Goal: Task Accomplishment & Management: Manage account settings

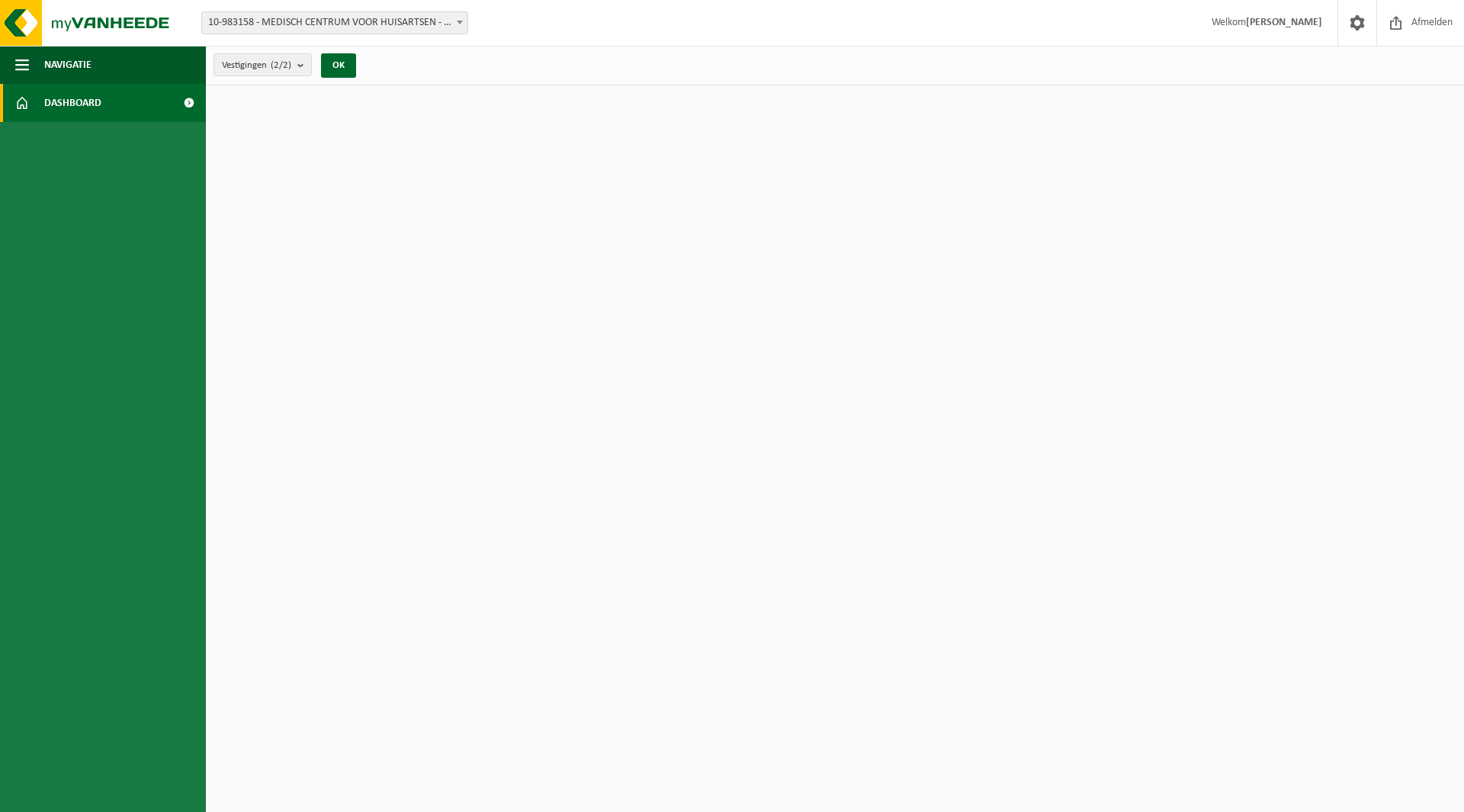
click at [48, 105] on span "Dashboard" at bounding box center [72, 103] width 57 height 38
click at [190, 100] on span at bounding box center [188, 103] width 34 height 38
click at [461, 22] on b at bounding box center [460, 22] width 6 height 4
click at [340, 65] on button "OK" at bounding box center [339, 65] width 35 height 24
click at [22, 69] on span "button" at bounding box center [22, 65] width 14 height 38
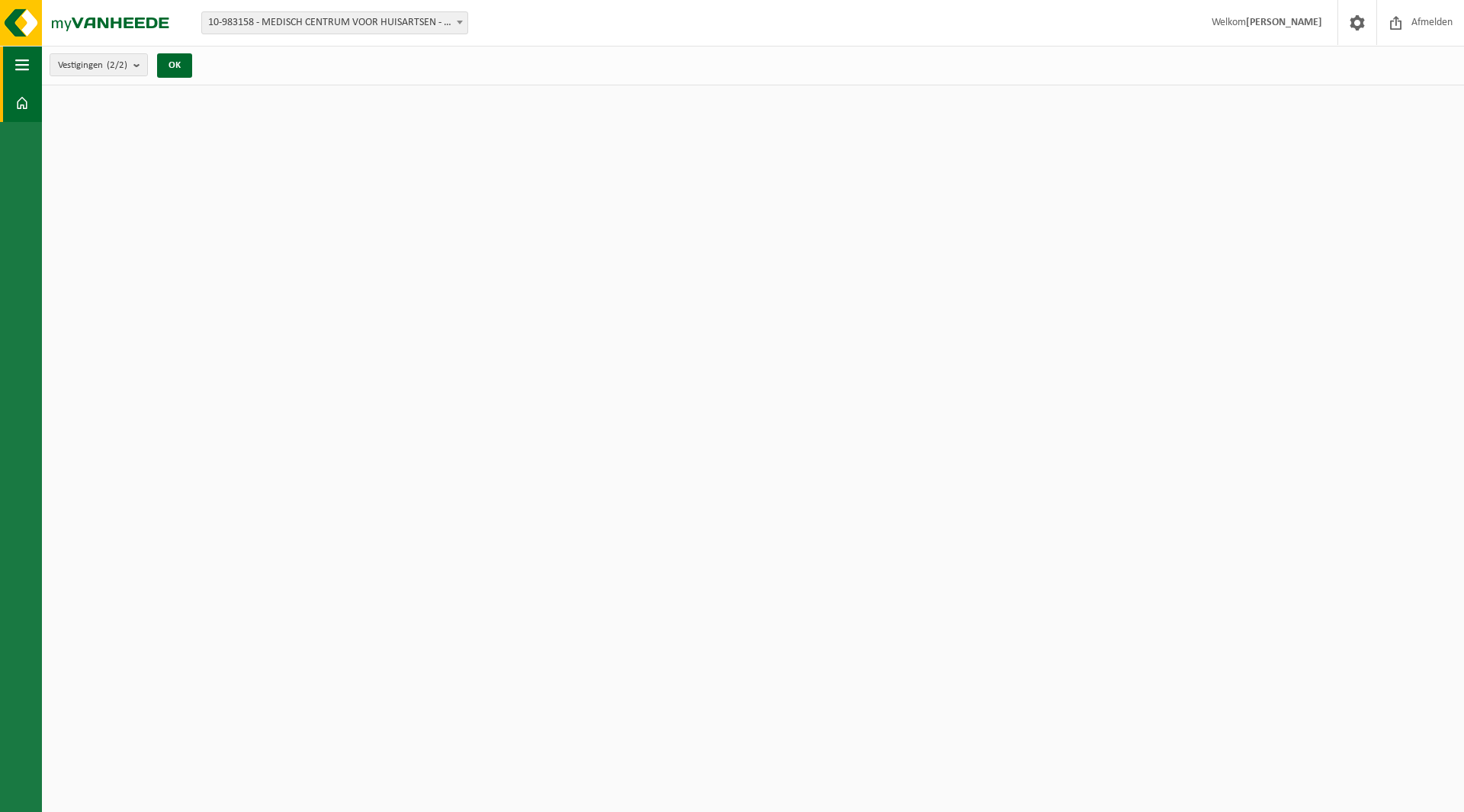
click at [22, 69] on span "button" at bounding box center [22, 65] width 14 height 38
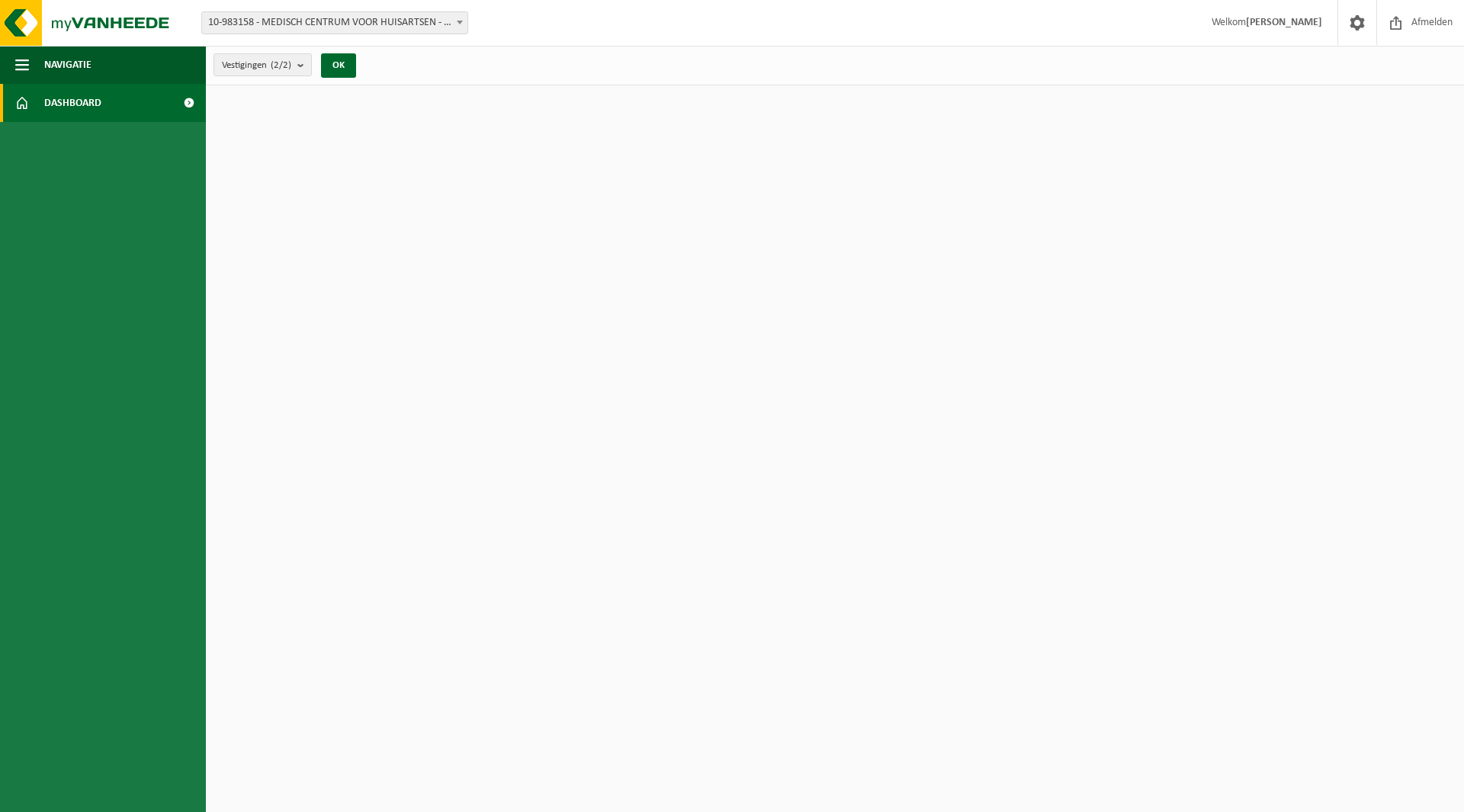
click at [26, 98] on span at bounding box center [22, 103] width 14 height 38
click at [187, 105] on span at bounding box center [188, 103] width 34 height 38
click at [65, 106] on span "Dashboard" at bounding box center [72, 103] width 57 height 38
click at [24, 65] on span "button" at bounding box center [22, 65] width 14 height 38
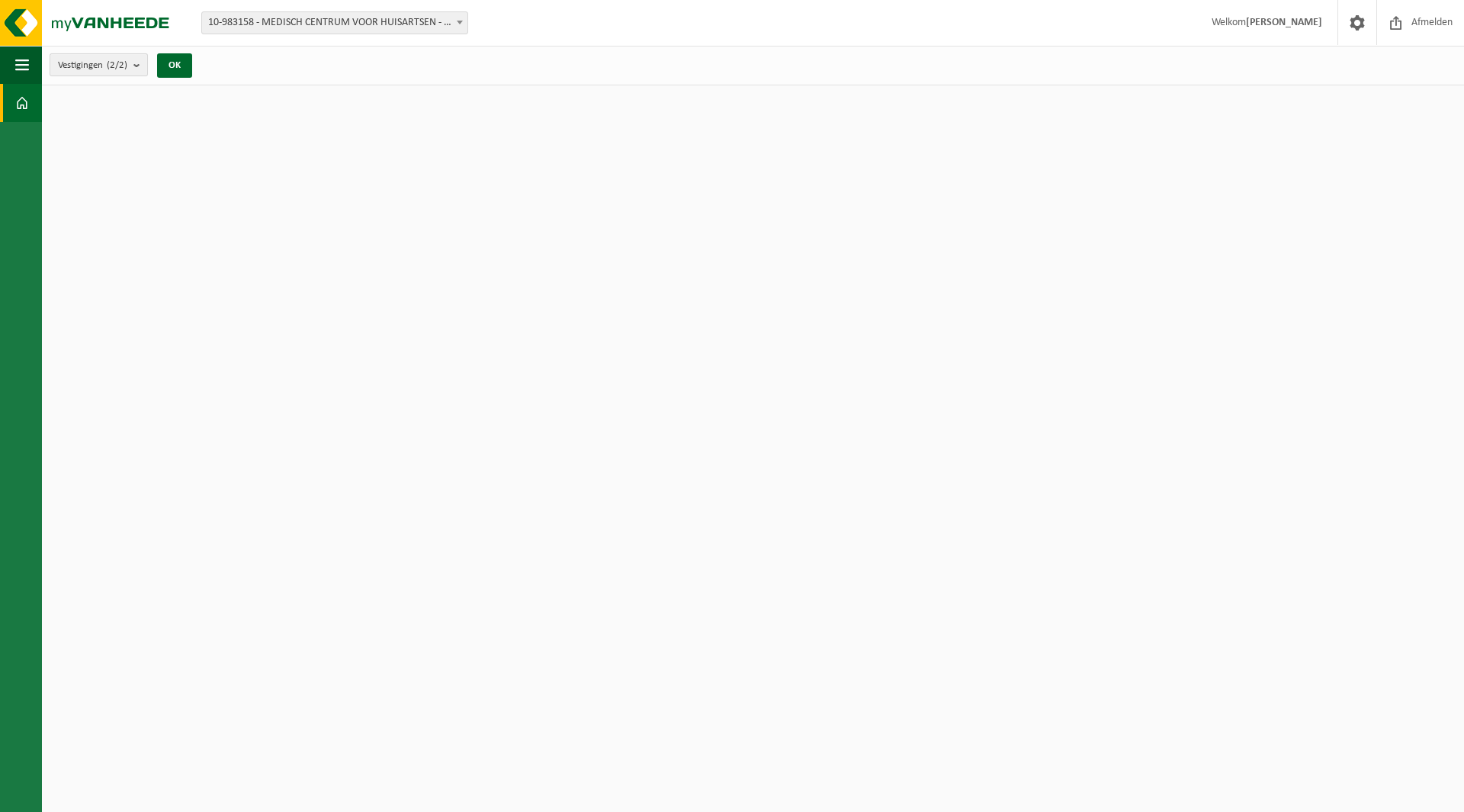
click at [141, 63] on b "submit" at bounding box center [140, 65] width 14 height 22
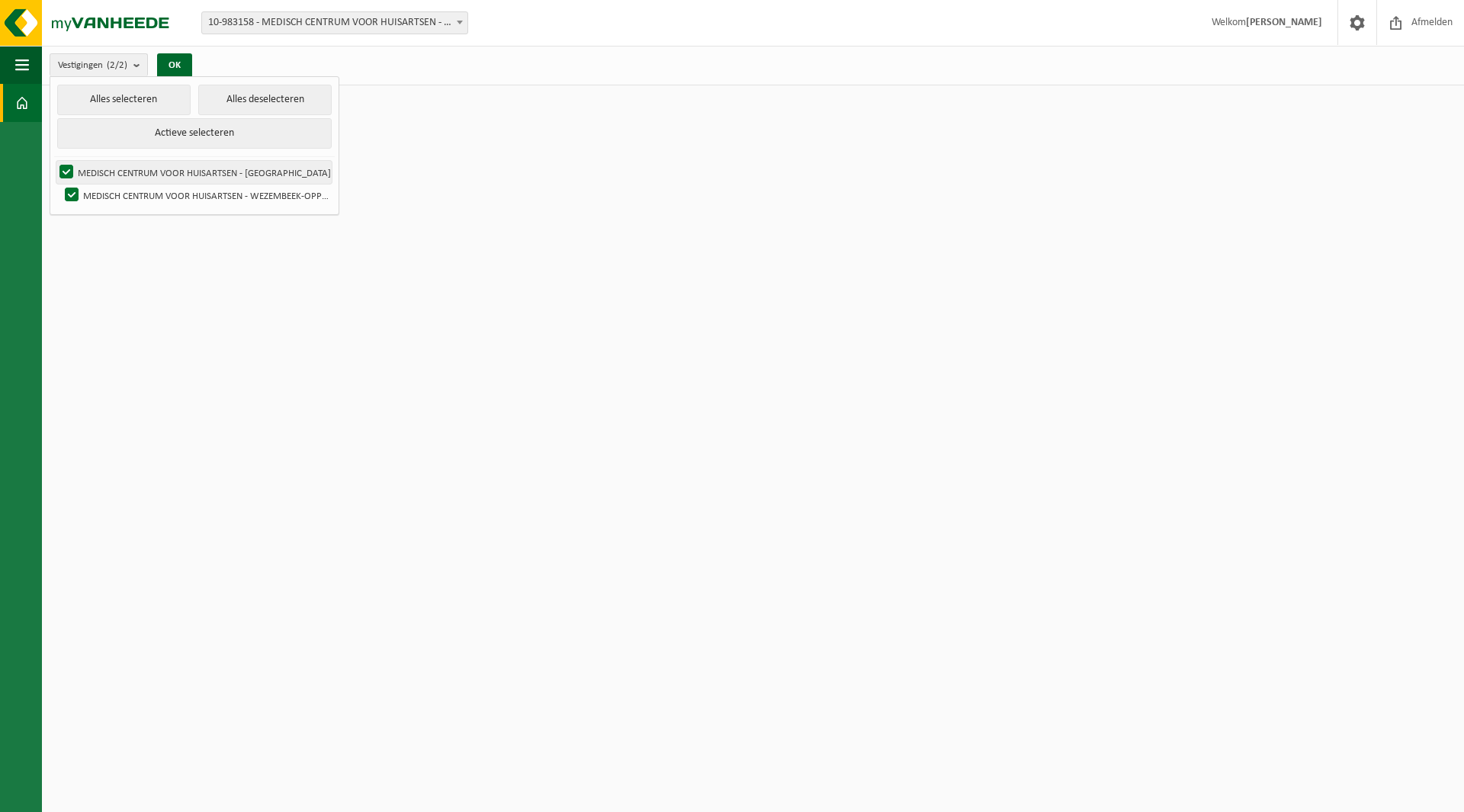
click at [147, 174] on label "MEDISCH CENTRUM VOOR HUISARTSEN - [GEOGRAPHIC_DATA]" at bounding box center [194, 172] width 275 height 23
click at [54, 161] on input "MEDISCH CENTRUM VOOR HUISARTSEN - [GEOGRAPHIC_DATA]" at bounding box center [53, 160] width 1 height 1
click at [147, 174] on label "MEDISCH CENTRUM VOOR HUISARTSEN - [GEOGRAPHIC_DATA]" at bounding box center [194, 172] width 275 height 23
click at [54, 161] on input "MEDISCH CENTRUM VOOR HUISARTSEN - [GEOGRAPHIC_DATA]" at bounding box center [53, 160] width 1 height 1
checkbox input "true"
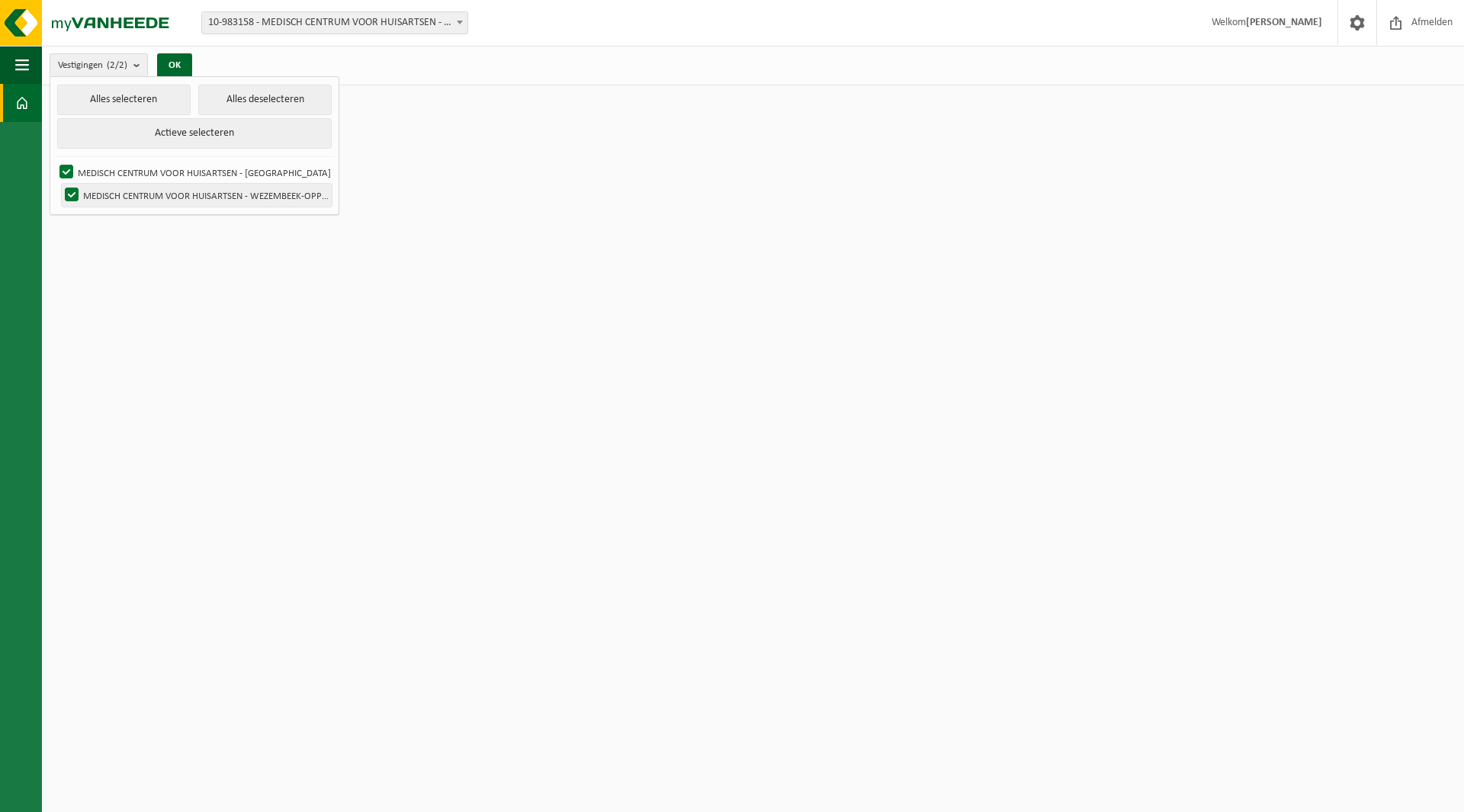
click at [70, 190] on label "MEDISCH CENTRUM VOOR HUISARTSEN - WEZEMBEEK-OPPEM" at bounding box center [197, 195] width 270 height 23
click at [60, 184] on input "MEDISCH CENTRUM VOOR HUISARTSEN - WEZEMBEEK-OPPEM" at bounding box center [59, 183] width 1 height 1
click at [197, 131] on button "Actieve selecteren" at bounding box center [195, 133] width 275 height 31
click at [68, 192] on label "MEDISCH CENTRUM VOOR HUISARTSEN - WEZEMBEEK-OPPEM" at bounding box center [197, 195] width 270 height 23
click at [60, 184] on input "MEDISCH CENTRUM VOOR HUISARTSEN - WEZEMBEEK-OPPEM" at bounding box center [59, 183] width 1 height 1
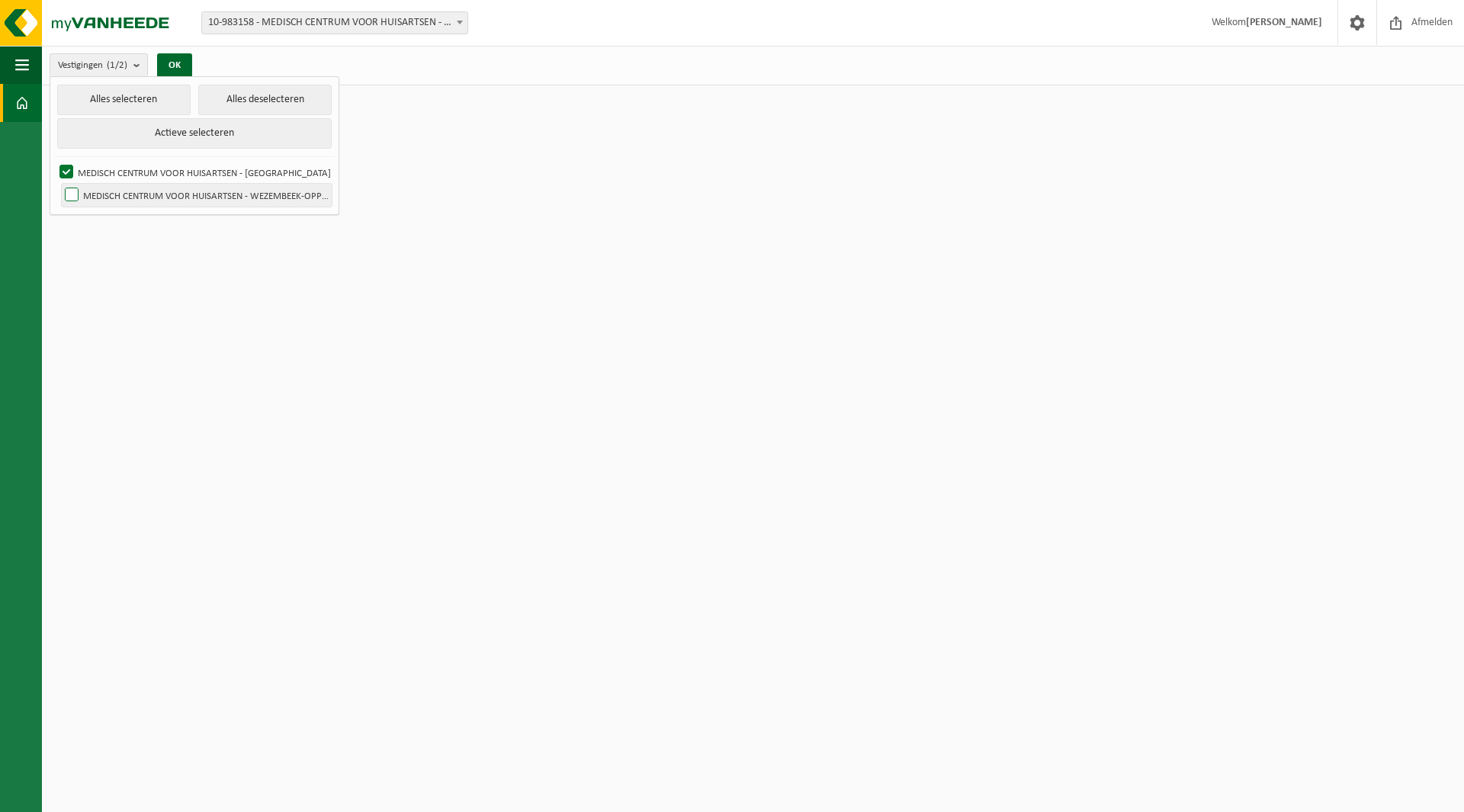
click at [71, 191] on label "MEDISCH CENTRUM VOOR HUISARTSEN - WEZEMBEEK-OPPEM" at bounding box center [197, 195] width 270 height 23
click at [60, 184] on input "MEDISCH CENTRUM VOOR HUISARTSEN - WEZEMBEEK-OPPEM" at bounding box center [59, 183] width 1 height 1
checkbox input "true"
click at [177, 65] on button "OK" at bounding box center [175, 65] width 35 height 24
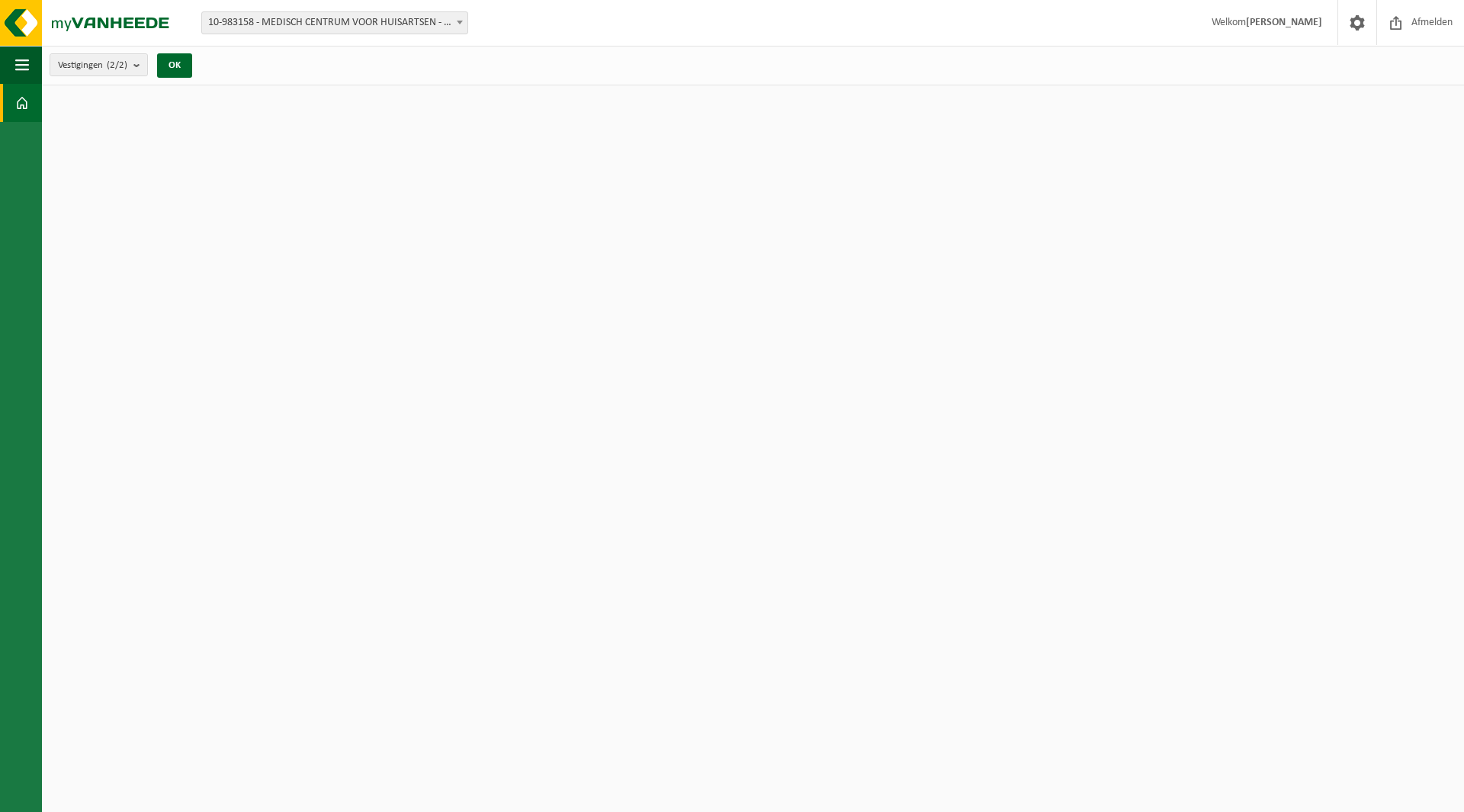
click at [18, 104] on span at bounding box center [22, 103] width 14 height 38
click at [89, 23] on img at bounding box center [91, 22] width 183 height 46
click at [38, 69] on button "Navigatie" at bounding box center [21, 65] width 42 height 38
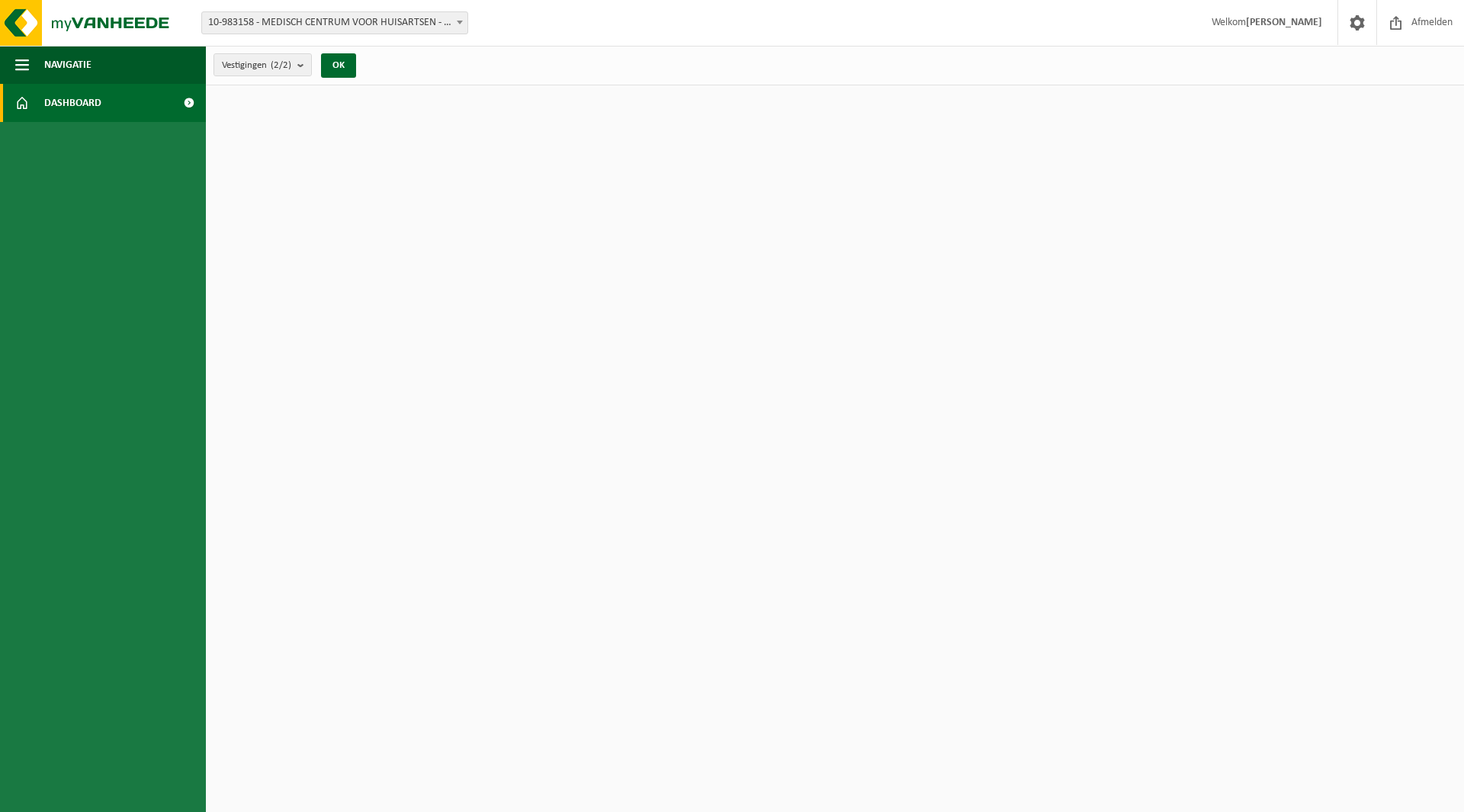
click at [46, 94] on span "Dashboard" at bounding box center [72, 103] width 57 height 38
click at [64, 102] on span "Dashboard" at bounding box center [72, 103] width 57 height 38
click at [63, 108] on span "Dashboard" at bounding box center [72, 103] width 57 height 38
click at [75, 101] on span "Dashboard" at bounding box center [72, 103] width 57 height 38
click at [25, 63] on span "button" at bounding box center [22, 65] width 14 height 38
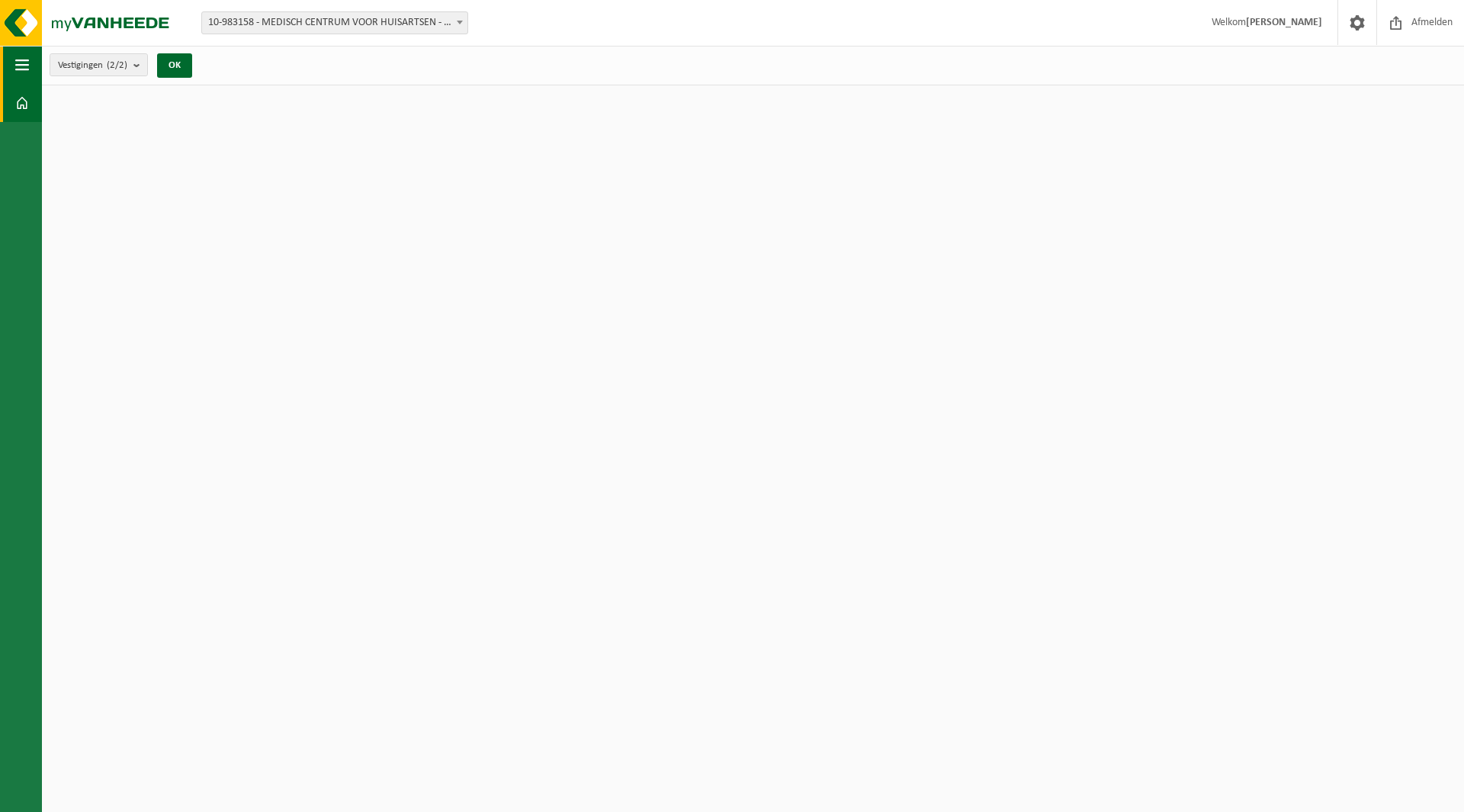
click at [25, 63] on span "button" at bounding box center [22, 65] width 14 height 38
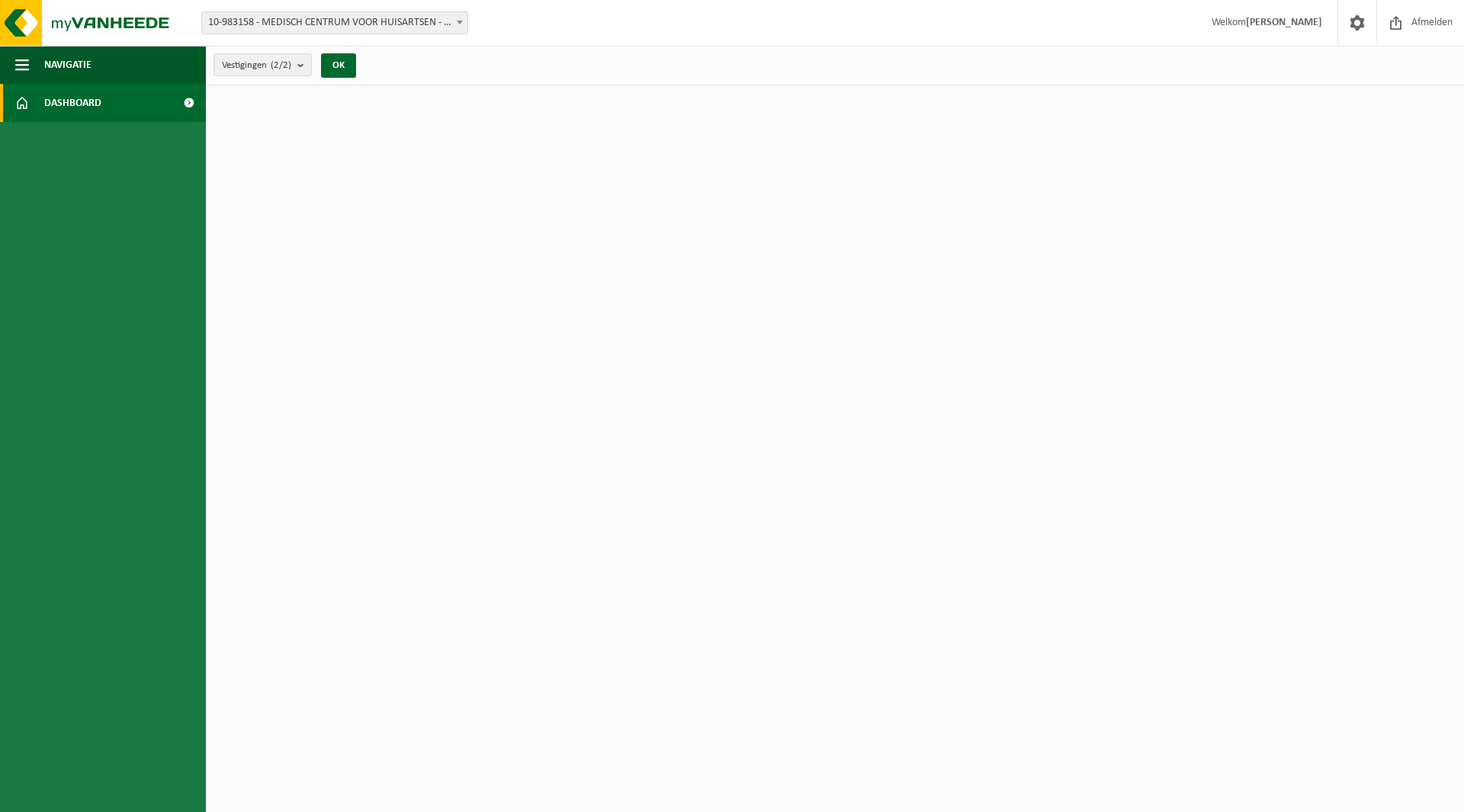
click at [1294, 22] on strong "[PERSON_NAME]" at bounding box center [1284, 22] width 76 height 12
click at [1355, 26] on span at bounding box center [1357, 22] width 23 height 45
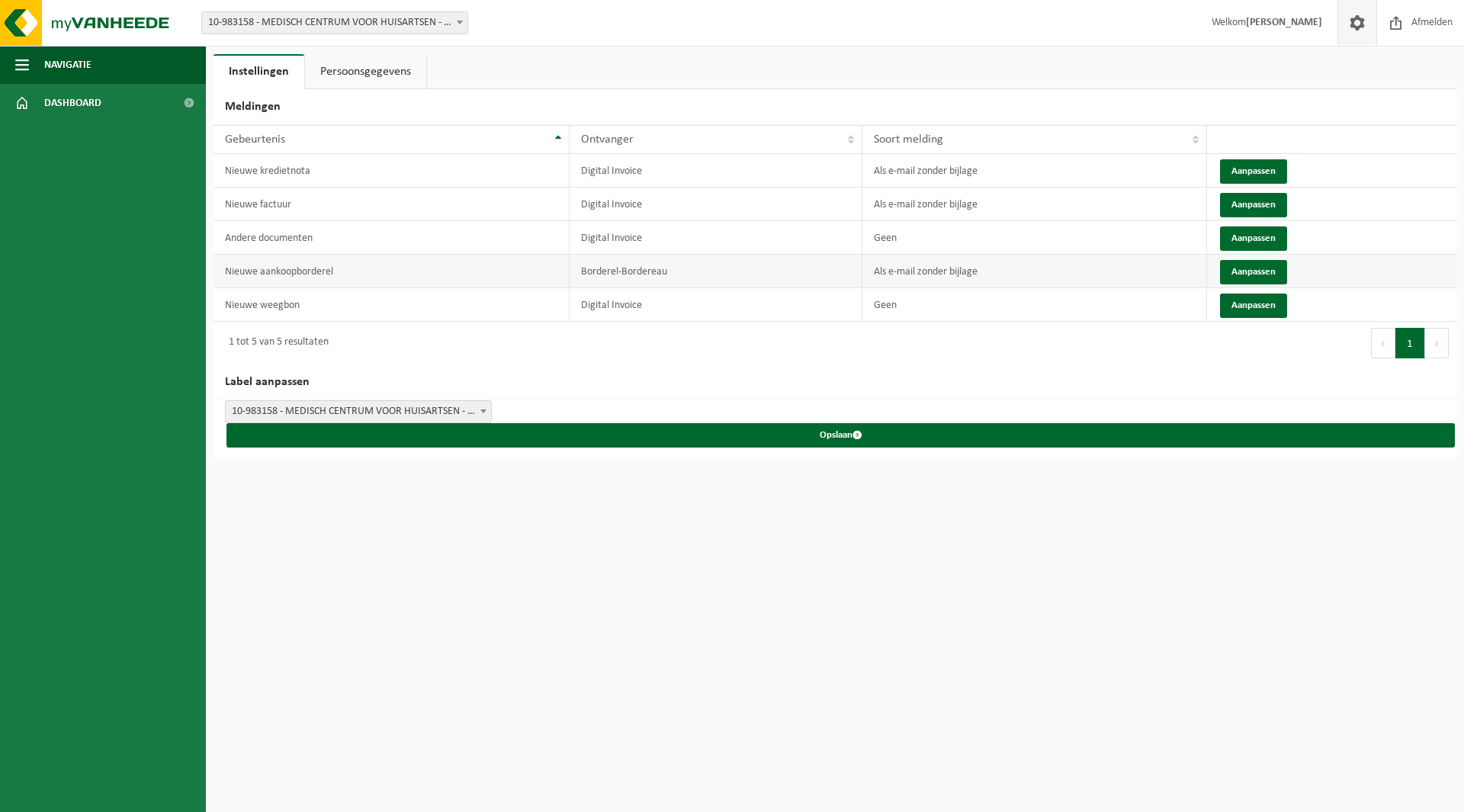
click at [346, 265] on td "Nieuwe aankoopborderel" at bounding box center [392, 271] width 356 height 34
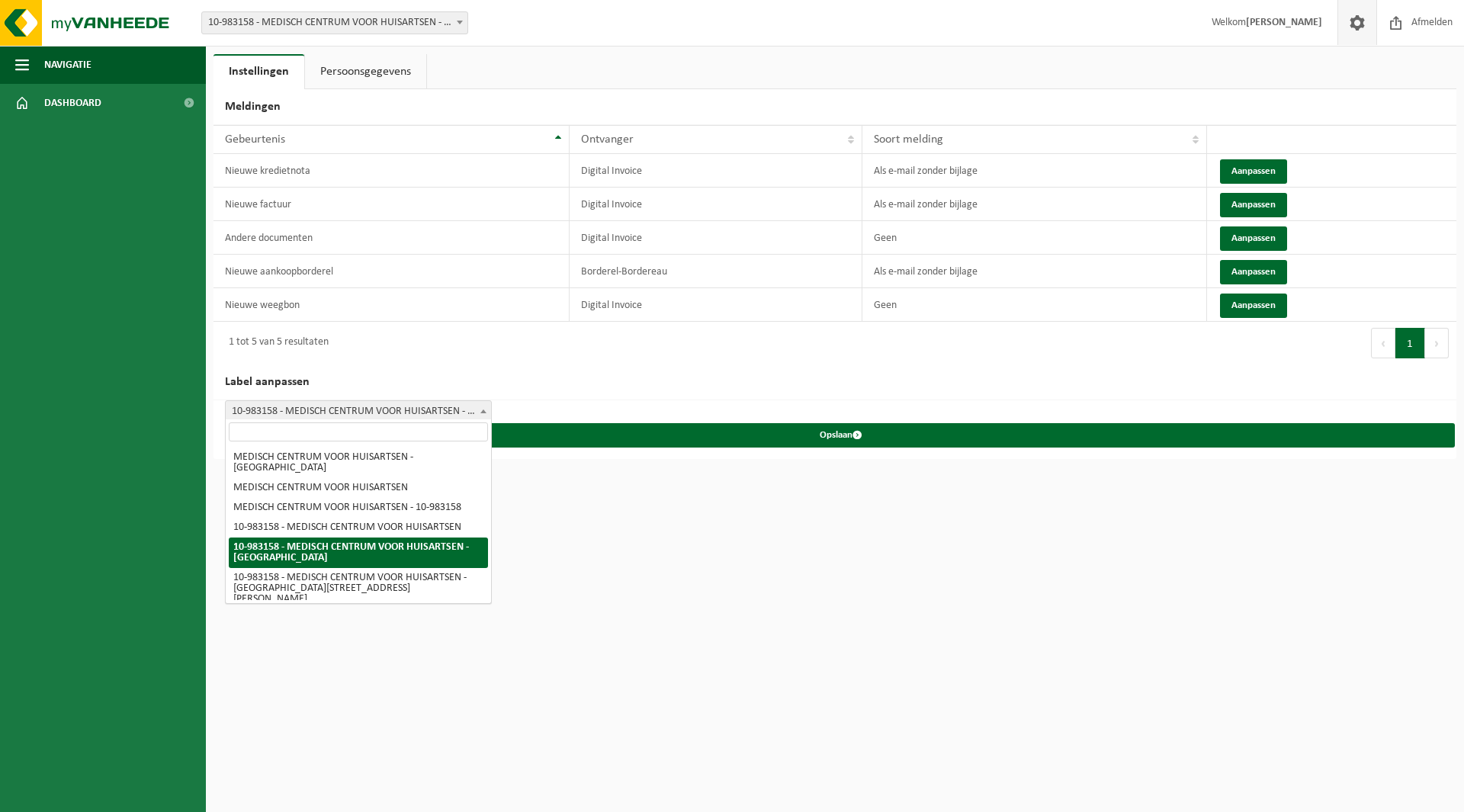
click at [304, 408] on span "10-983158 - MEDISCH CENTRUM VOOR HUISARTSEN - [GEOGRAPHIC_DATA]" at bounding box center [359, 411] width 265 height 22
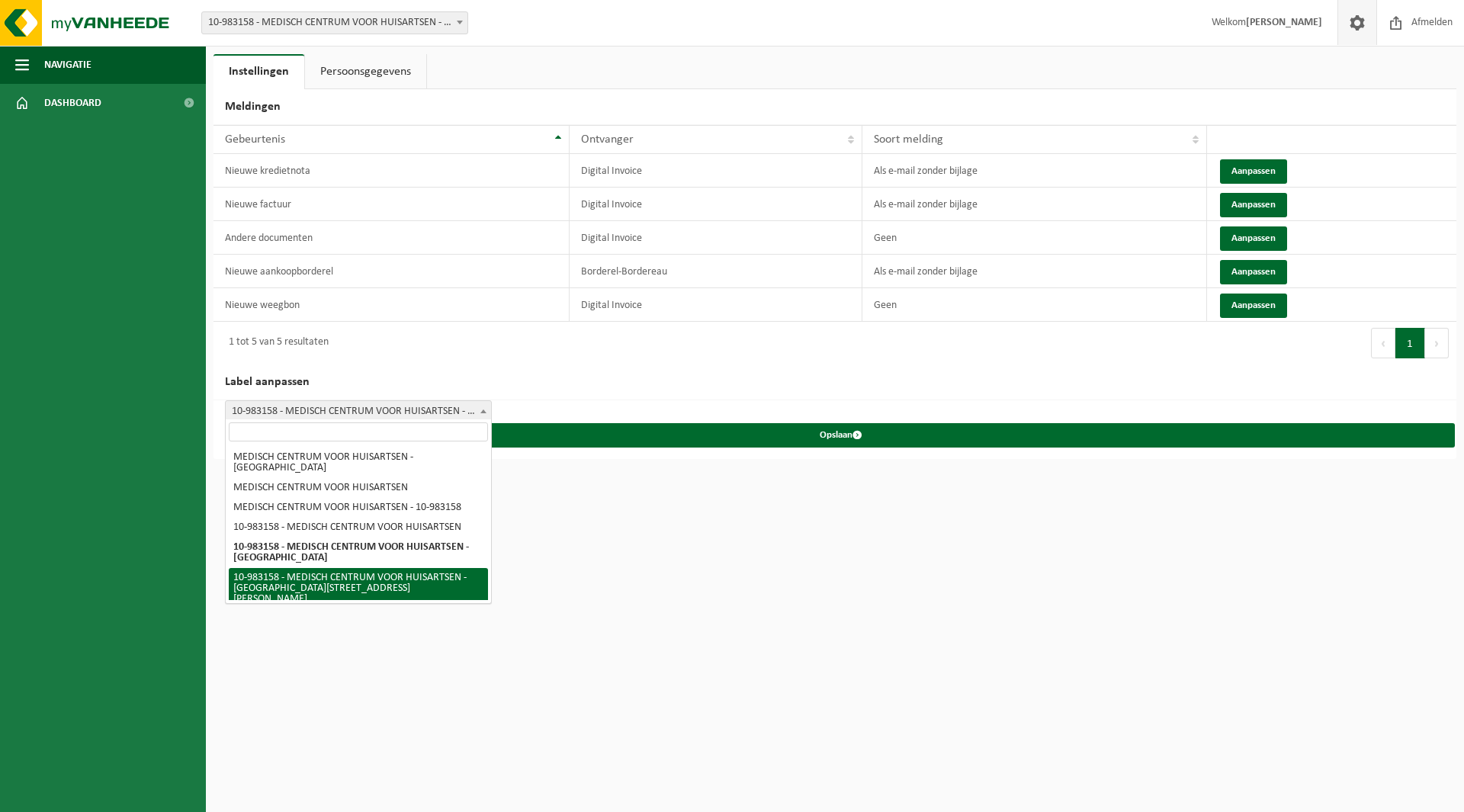
select select "5"
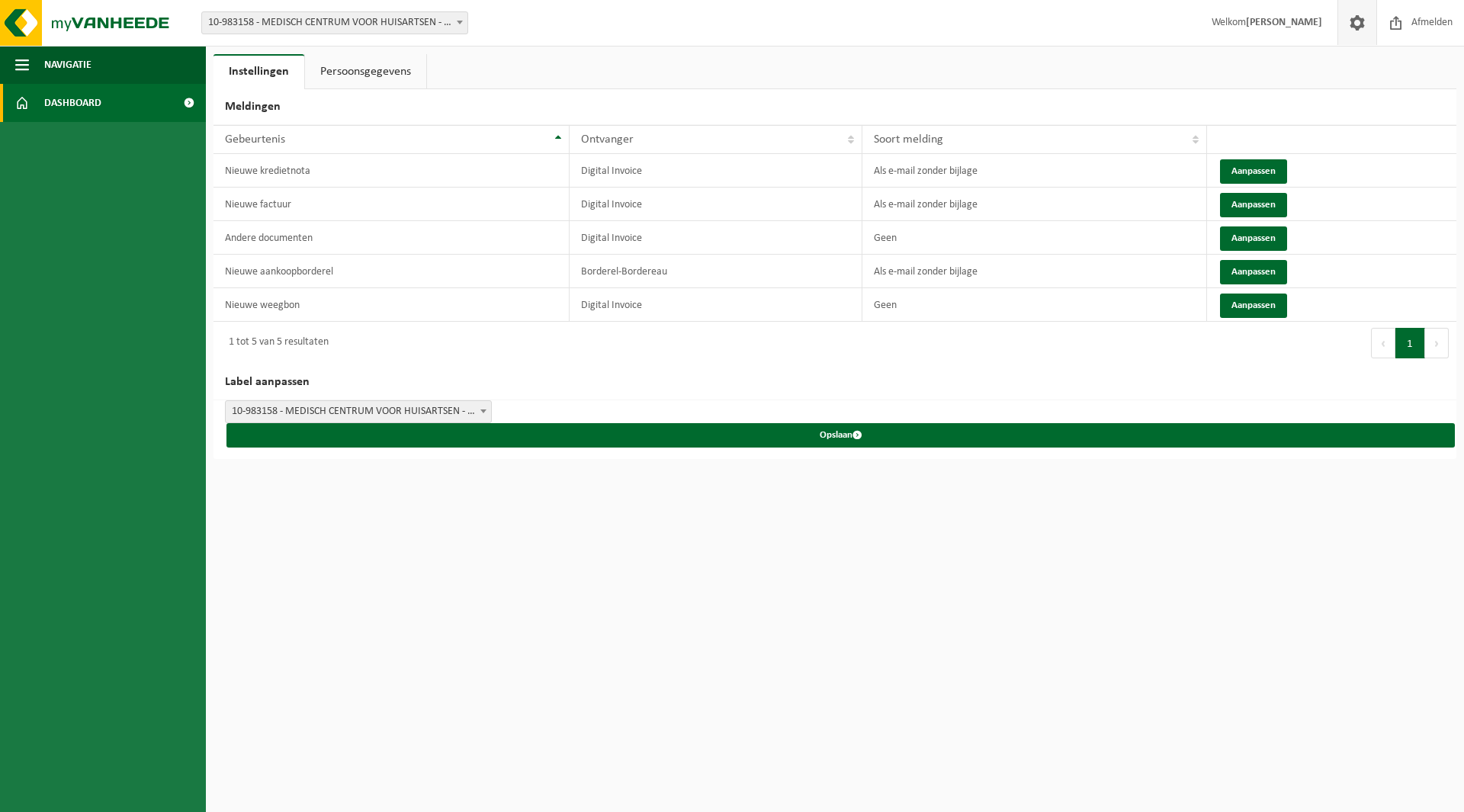
click at [88, 105] on span "Dashboard" at bounding box center [72, 103] width 57 height 38
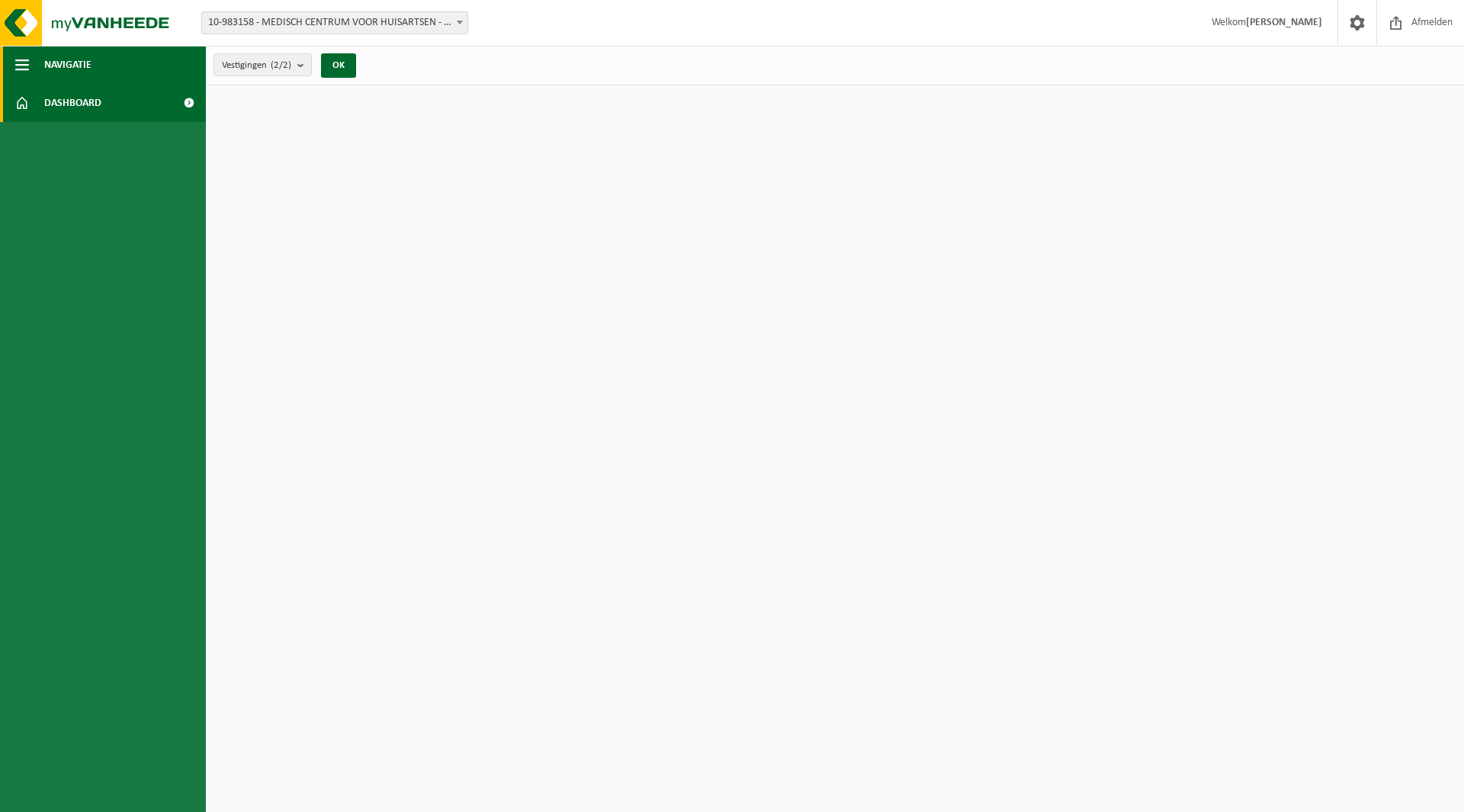
click at [73, 67] on span "Navigatie" at bounding box center [67, 65] width 47 height 38
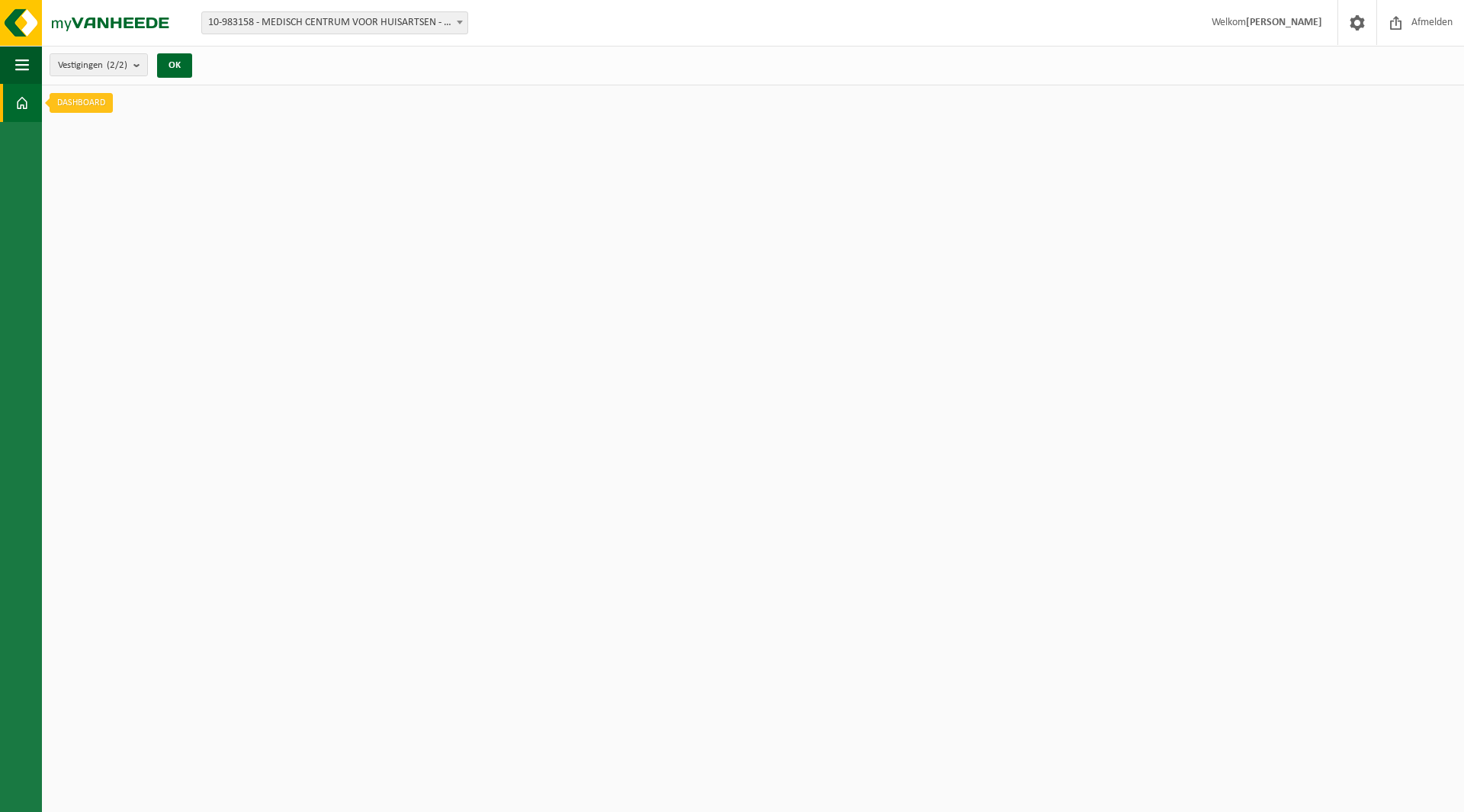
click at [24, 101] on span at bounding box center [22, 103] width 14 height 38
click at [116, 22] on img at bounding box center [91, 22] width 183 height 46
click at [24, 101] on span at bounding box center [22, 103] width 14 height 38
